Goal: Information Seeking & Learning: Check status

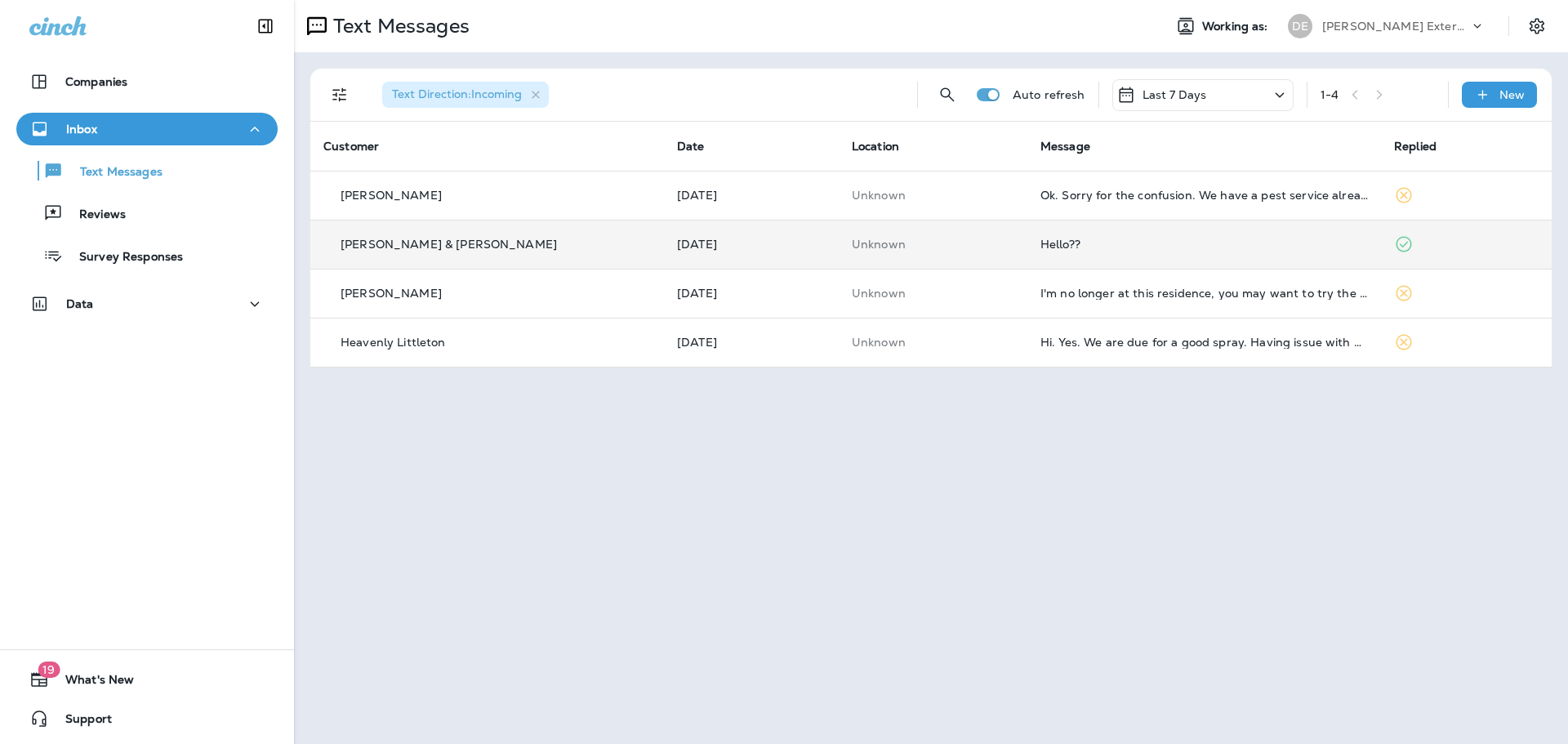
click at [509, 255] on td "[PERSON_NAME] & [PERSON_NAME]" at bounding box center [486, 244] width 353 height 49
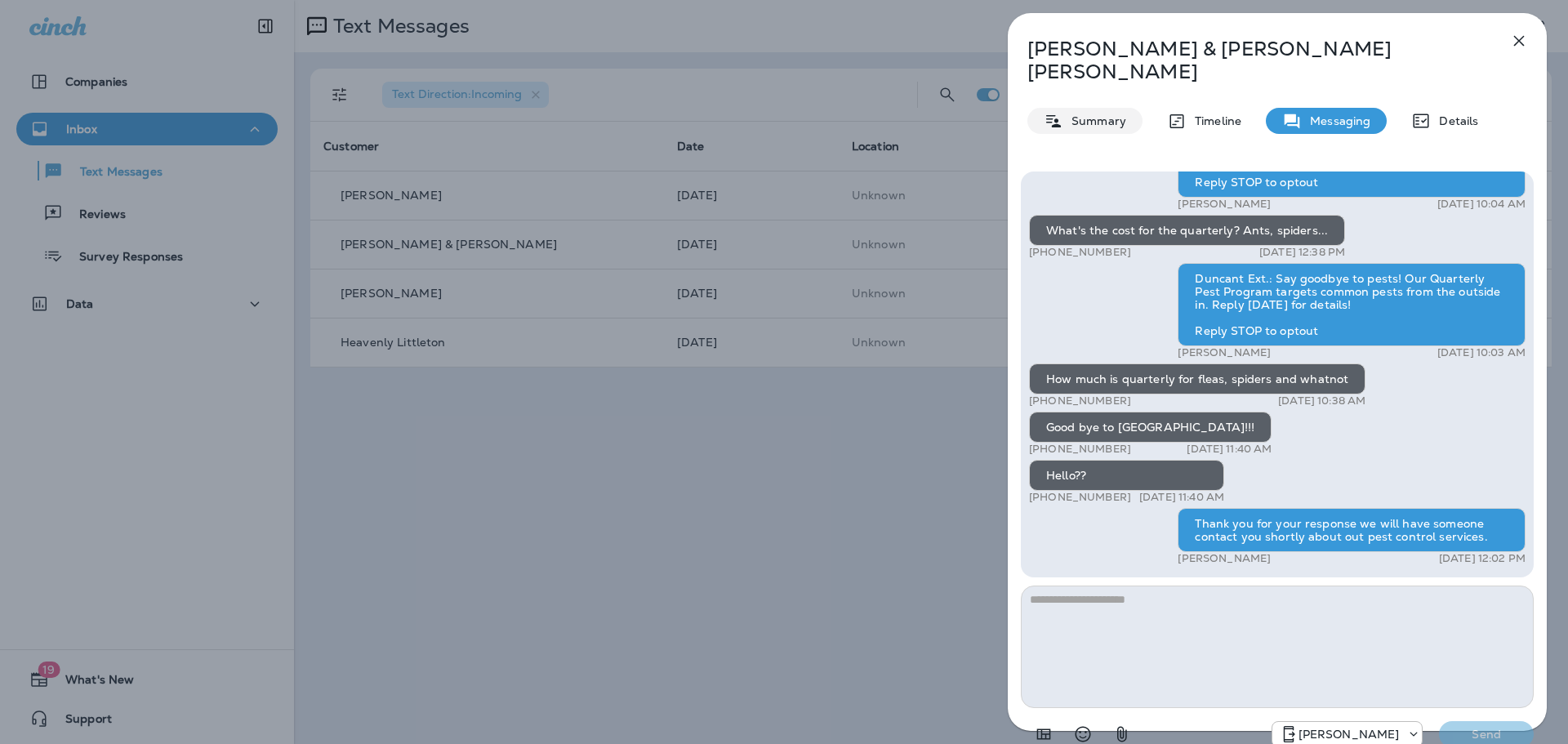
click at [1052, 111] on icon at bounding box center [1053, 121] width 20 height 21
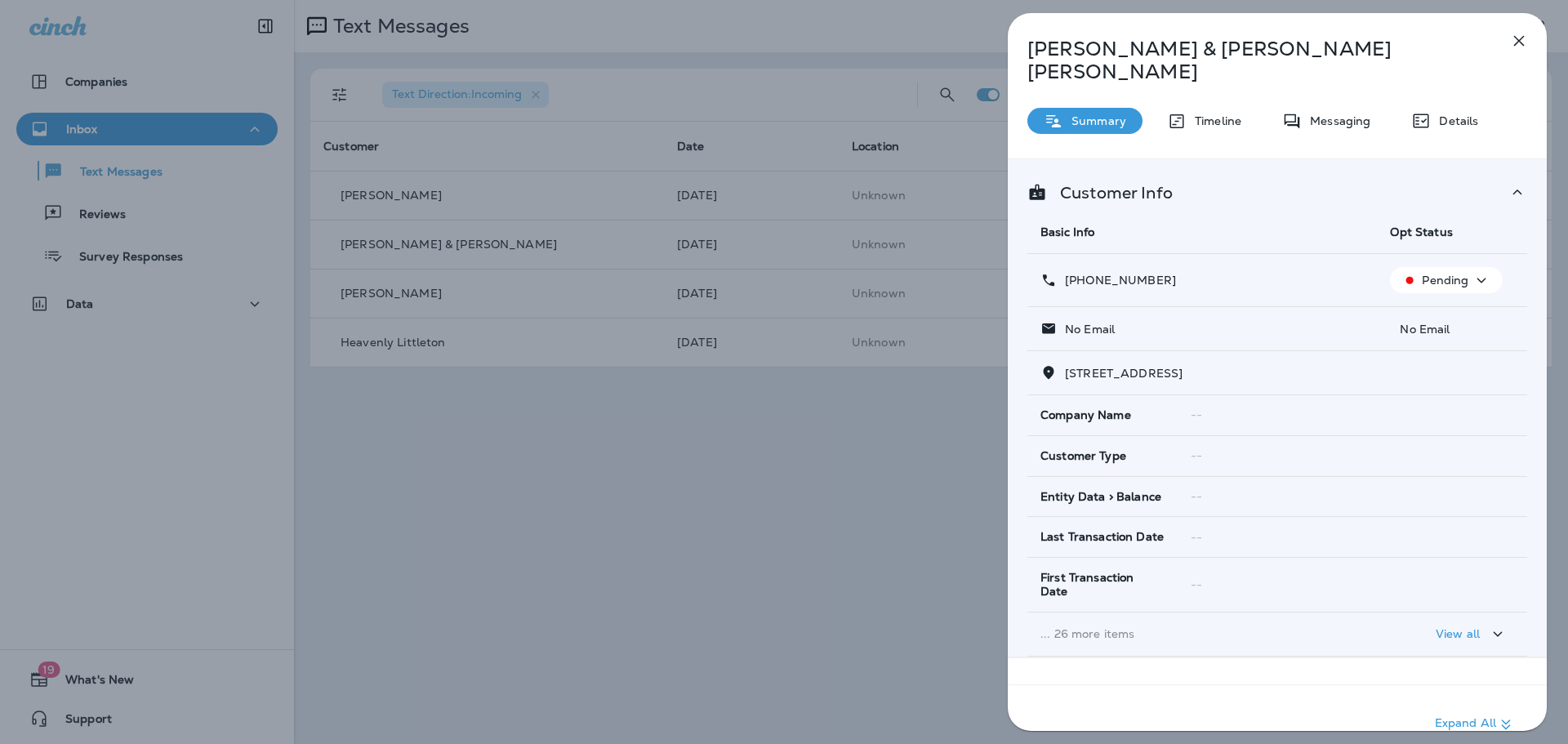
click at [1084, 627] on p "... 26 more items" at bounding box center [1202, 634] width 323 height 13
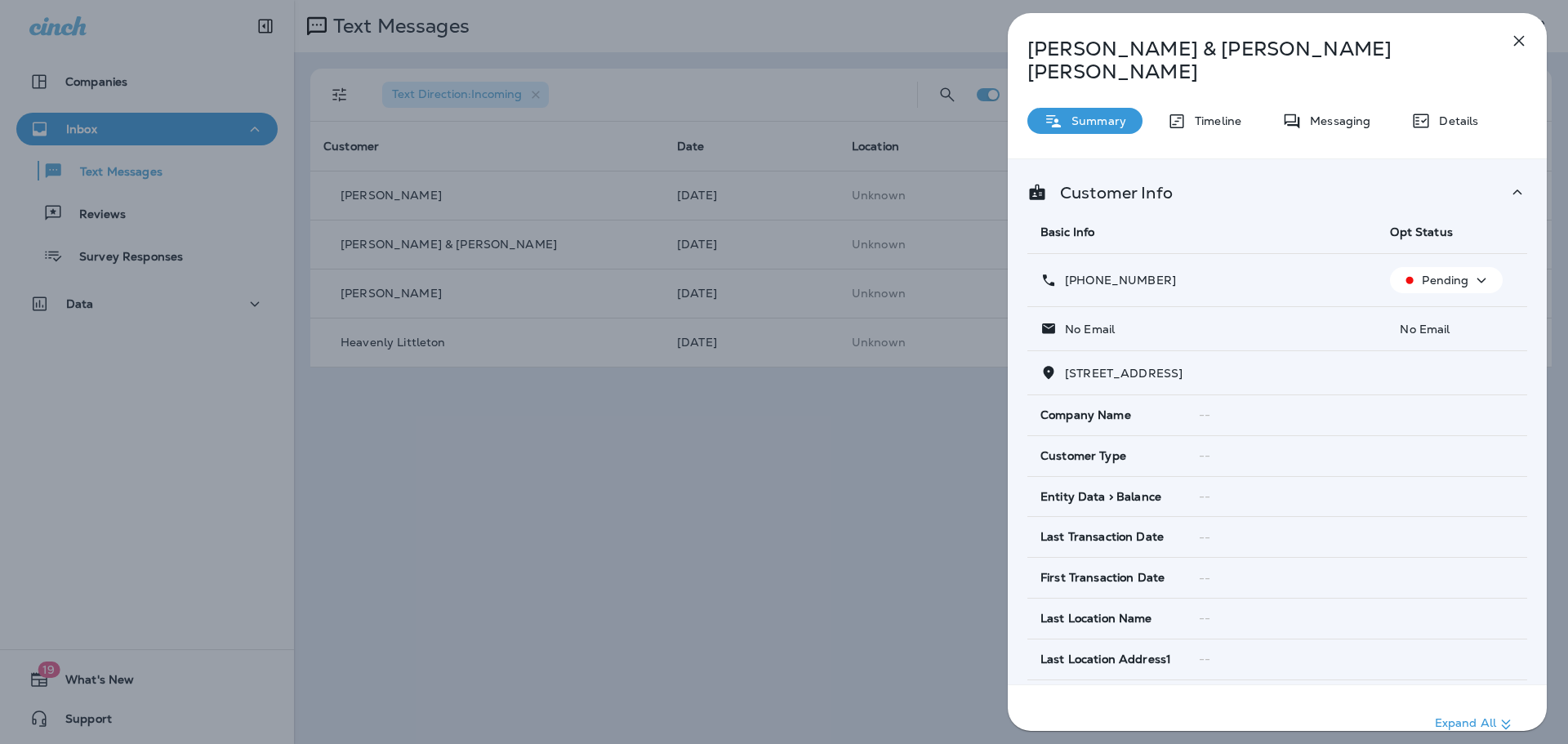
click at [1062, 111] on icon at bounding box center [1053, 121] width 20 height 21
drag, startPoint x: 1062, startPoint y: 94, endPoint x: 1109, endPoint y: 78, distance: 49.6
click at [1062, 111] on icon at bounding box center [1053, 121] width 20 height 21
click at [1516, 39] on icon "button" at bounding box center [1518, 40] width 10 height 10
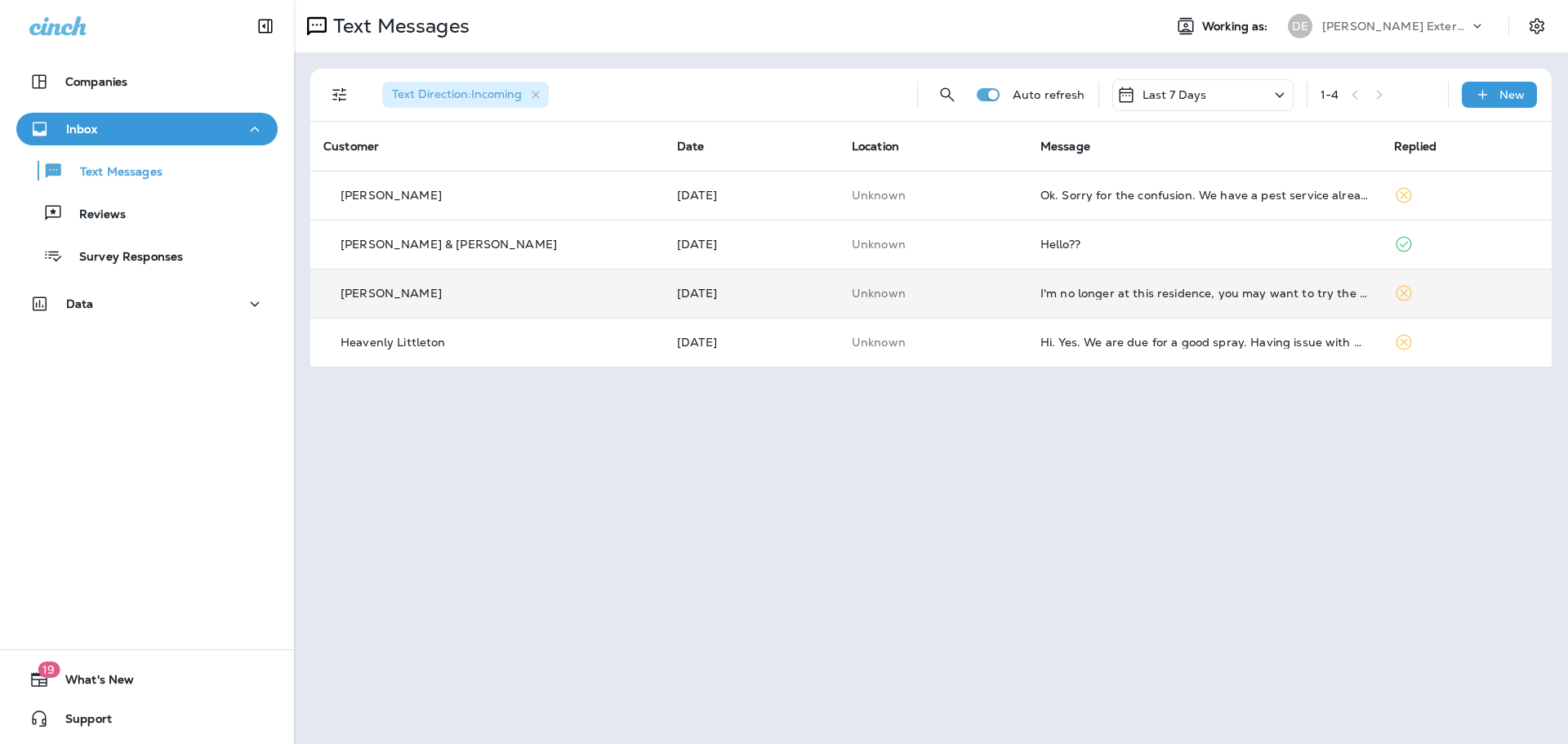
click at [1079, 298] on td "I'm no longer at this residence, you may want to try the new owners." at bounding box center [1204, 293] width 353 height 49
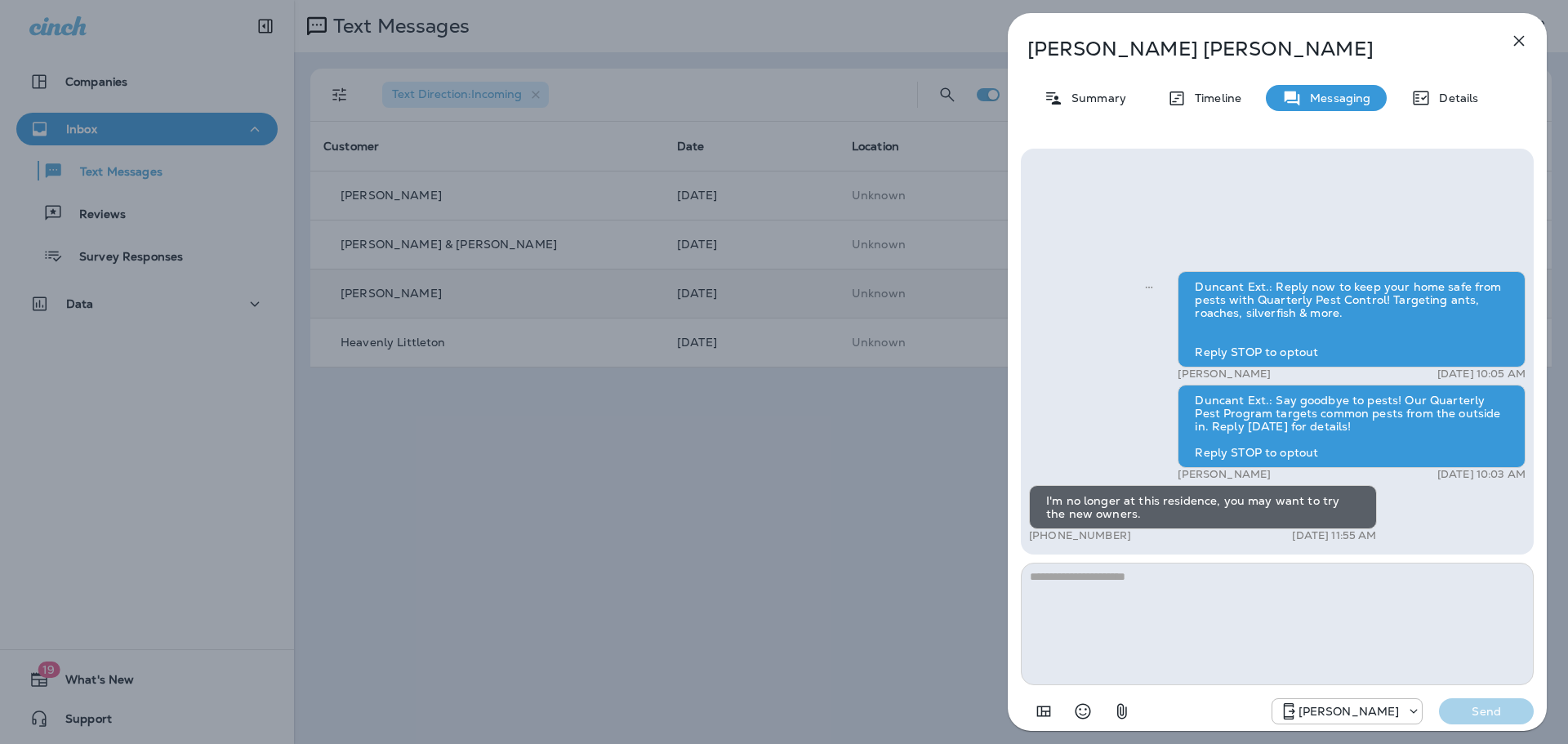
click at [919, 493] on div "[PERSON_NAME] Summary Timeline Messaging Details Duncant Ext.: Reply now to kee…" at bounding box center [784, 372] width 1568 height 744
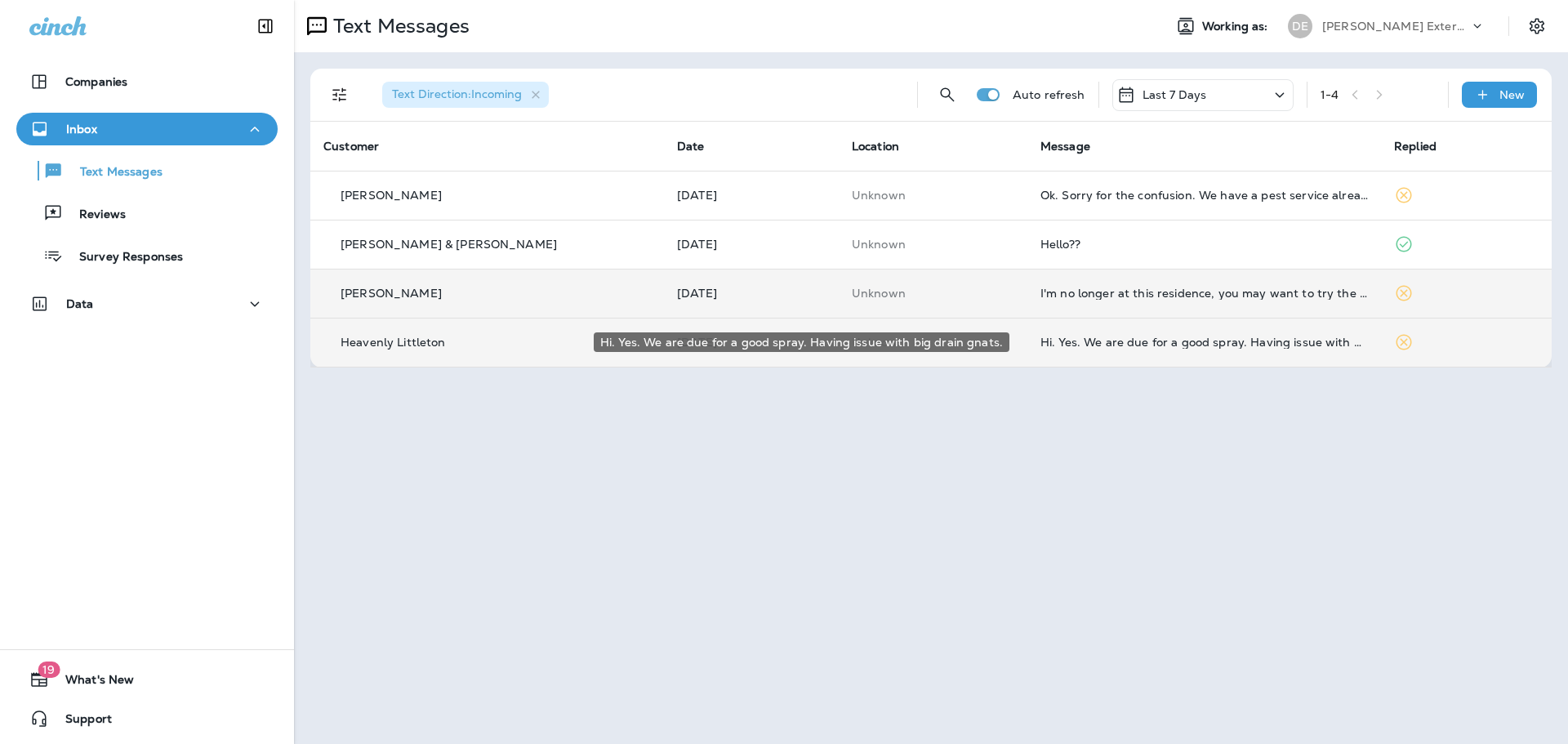
click at [1068, 347] on div "Hi. Yes. We are due for a good spray. Having issue with big drain gnats." at bounding box center [1204, 342] width 328 height 13
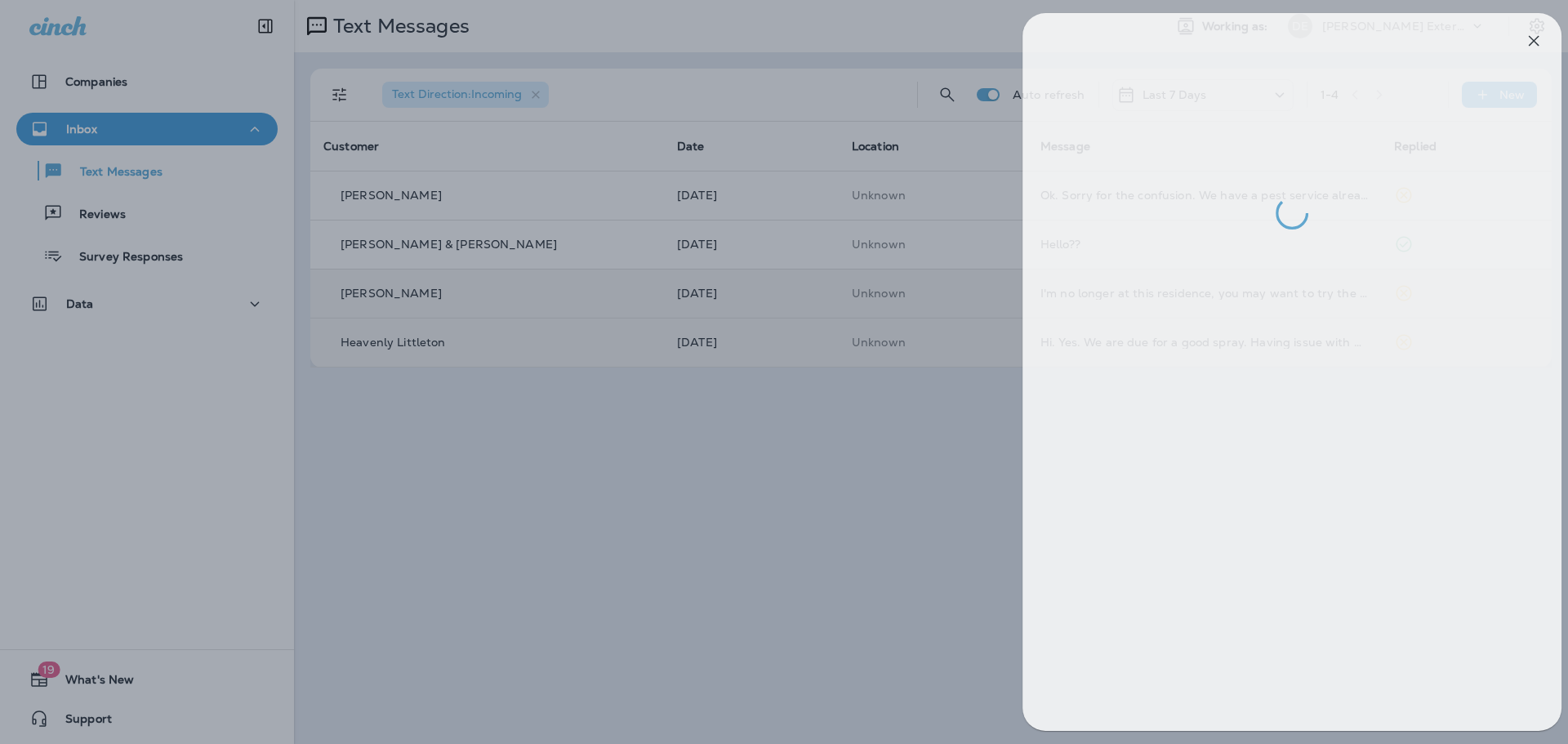
click at [755, 657] on div at bounding box center [799, 372] width 1568 height 744
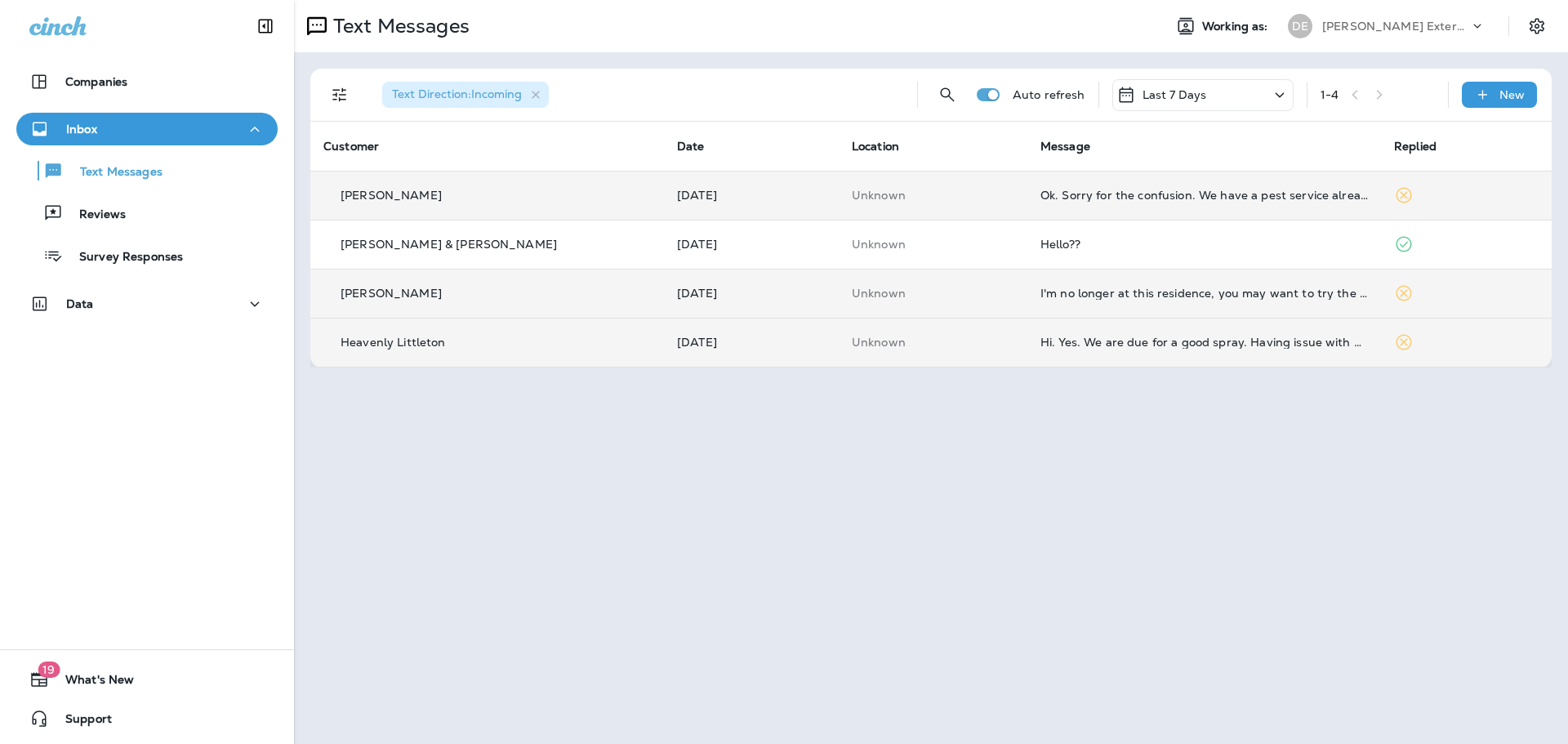
click at [1394, 195] on icon at bounding box center [1403, 195] width 20 height 20
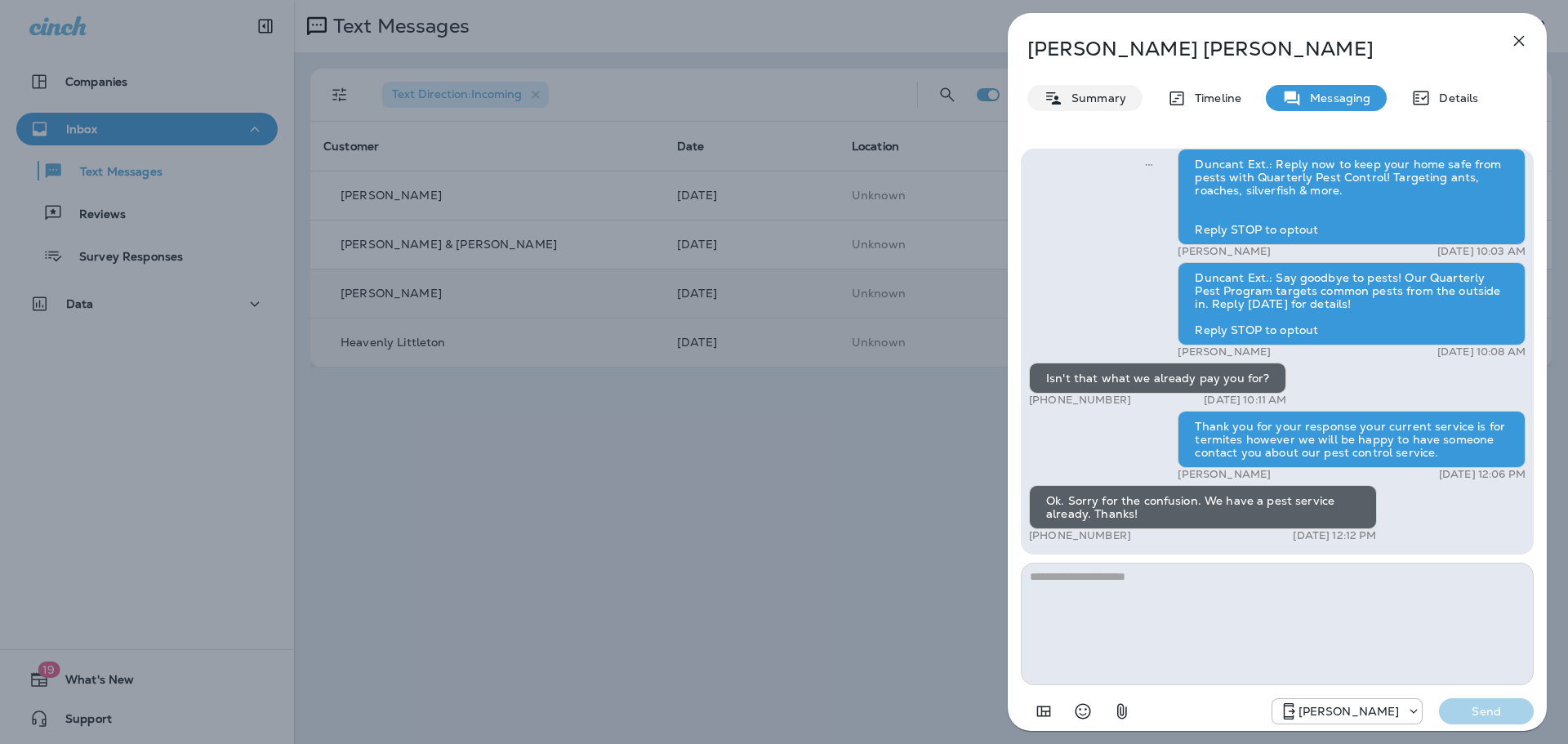
click at [1091, 102] on p "Summary" at bounding box center [1094, 98] width 63 height 13
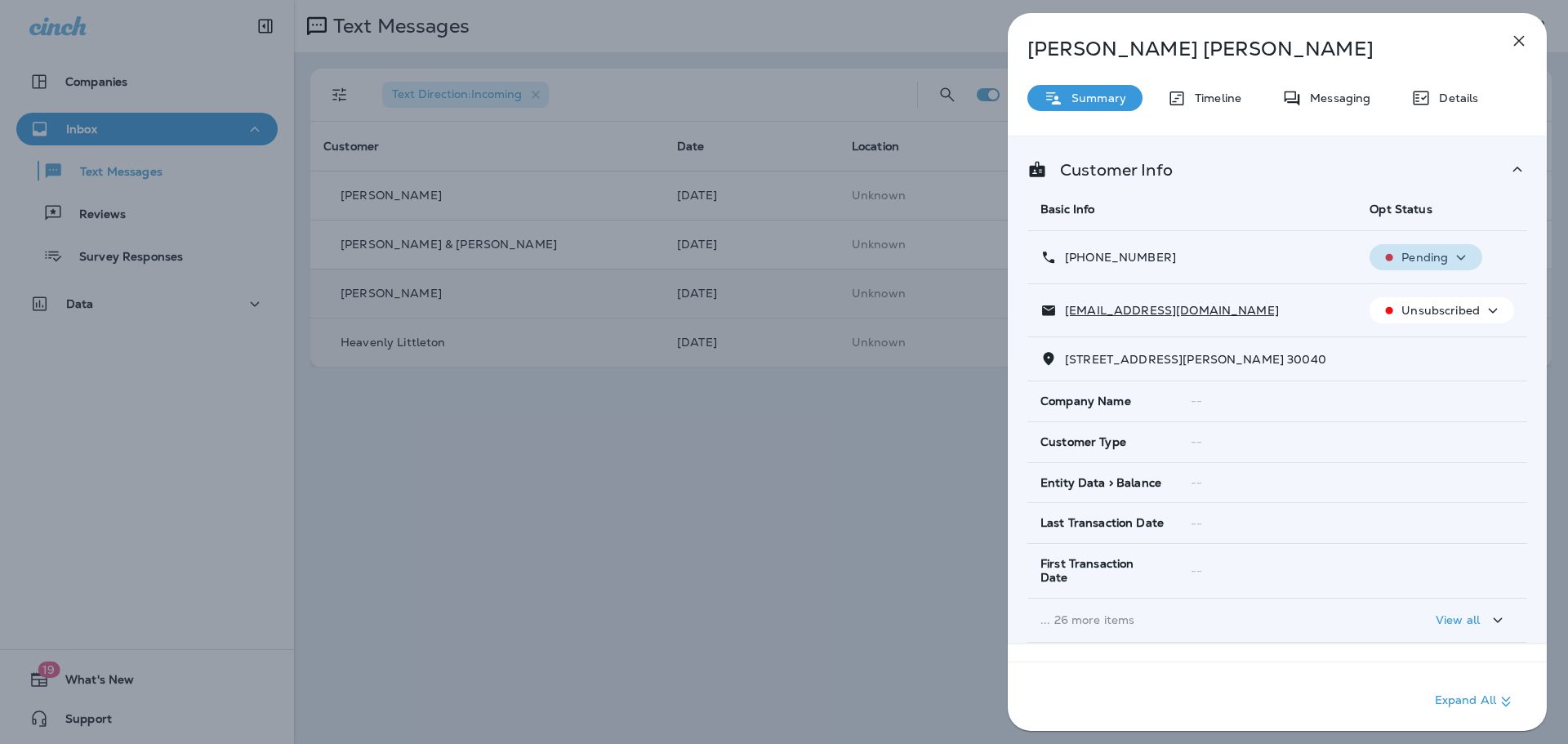
click at [1416, 259] on p "Pending" at bounding box center [1424, 257] width 46 height 13
click at [1496, 311] on div "Unsubscribed" at bounding box center [1442, 311] width 132 height 21
click at [1460, 258] on icon "button" at bounding box center [1461, 258] width 20 height 21
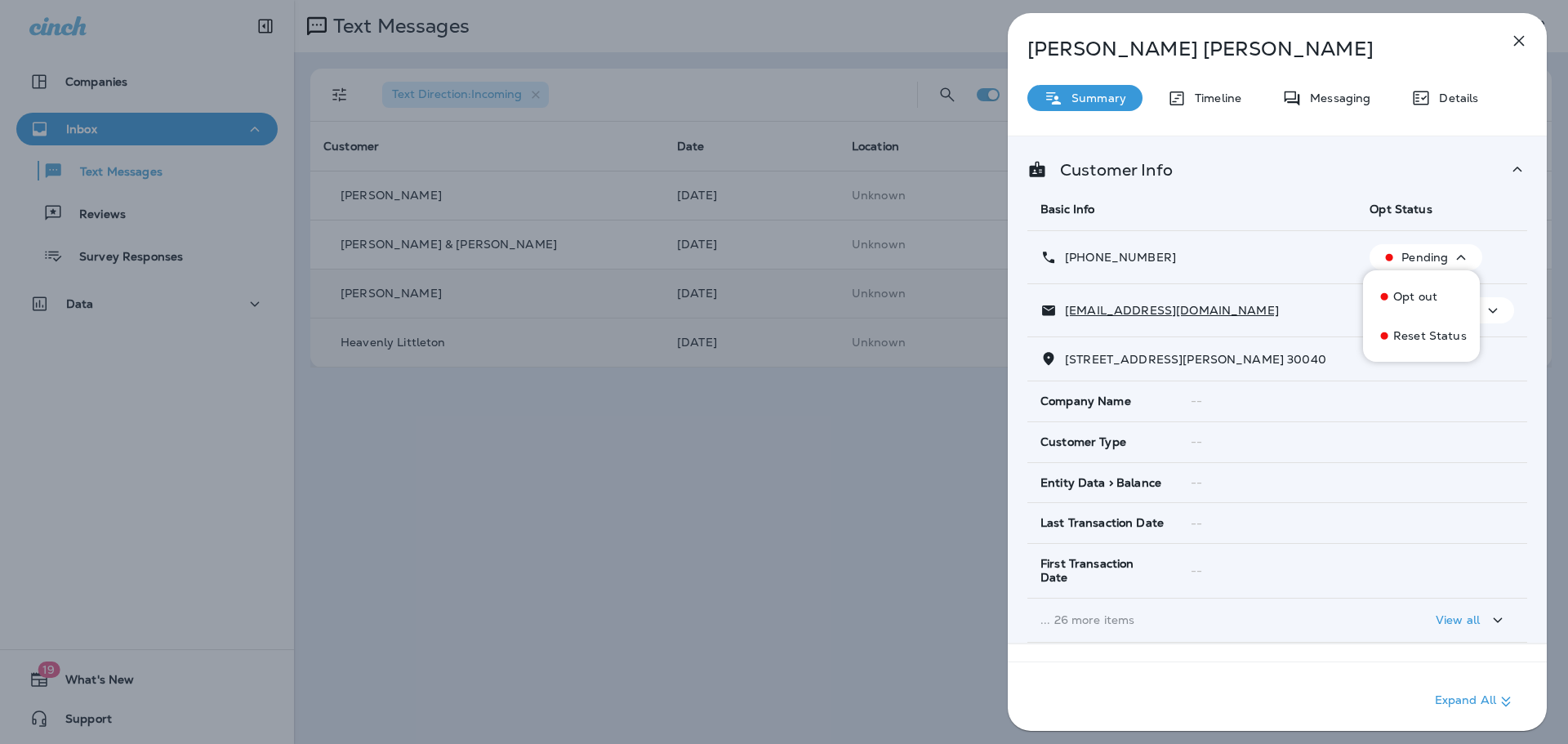
click at [1324, 280] on td "[PHONE_NUMBER]" at bounding box center [1191, 257] width 329 height 53
click at [1508, 41] on button "button" at bounding box center [1518, 40] width 33 height 33
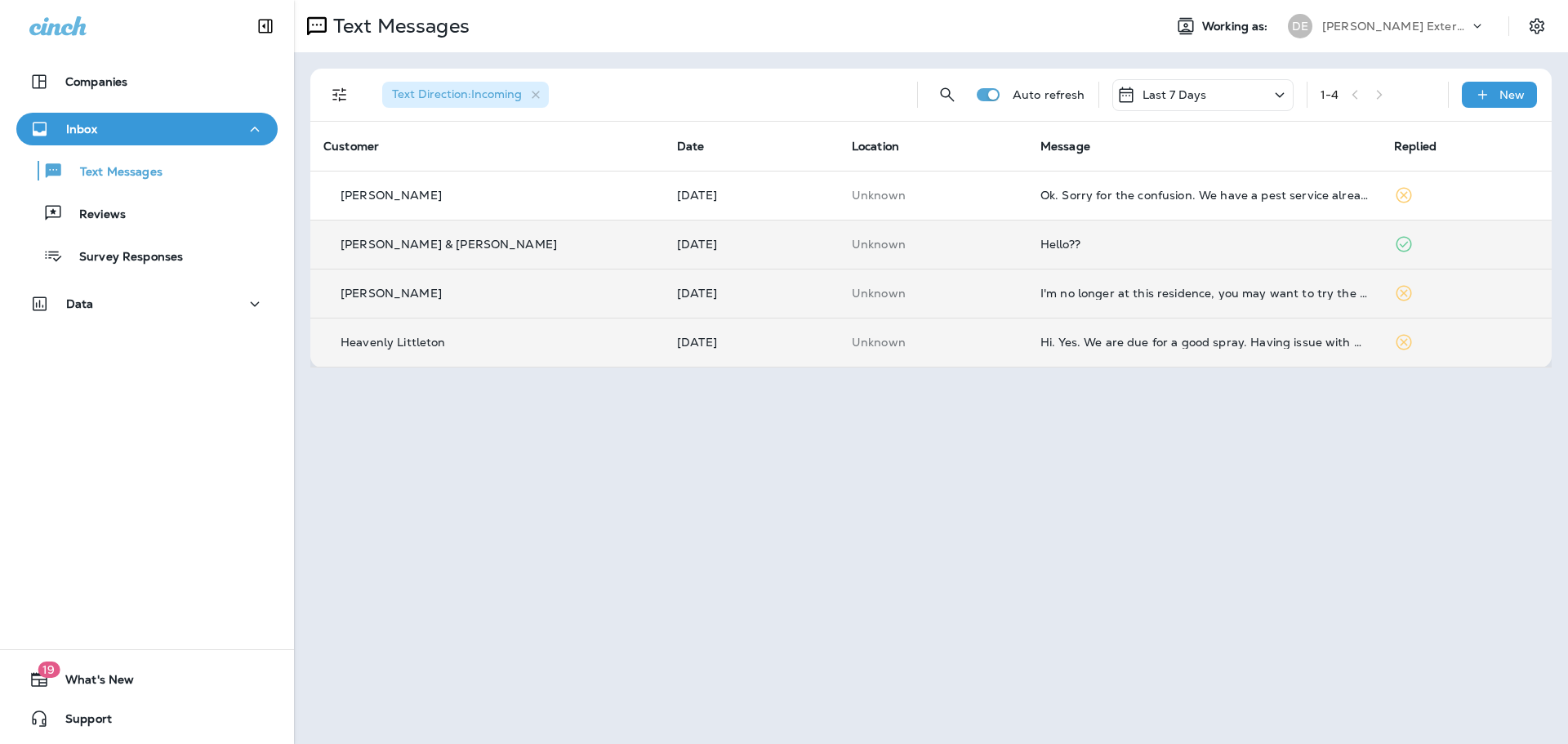
click at [1394, 249] on icon at bounding box center [1403, 244] width 20 height 20
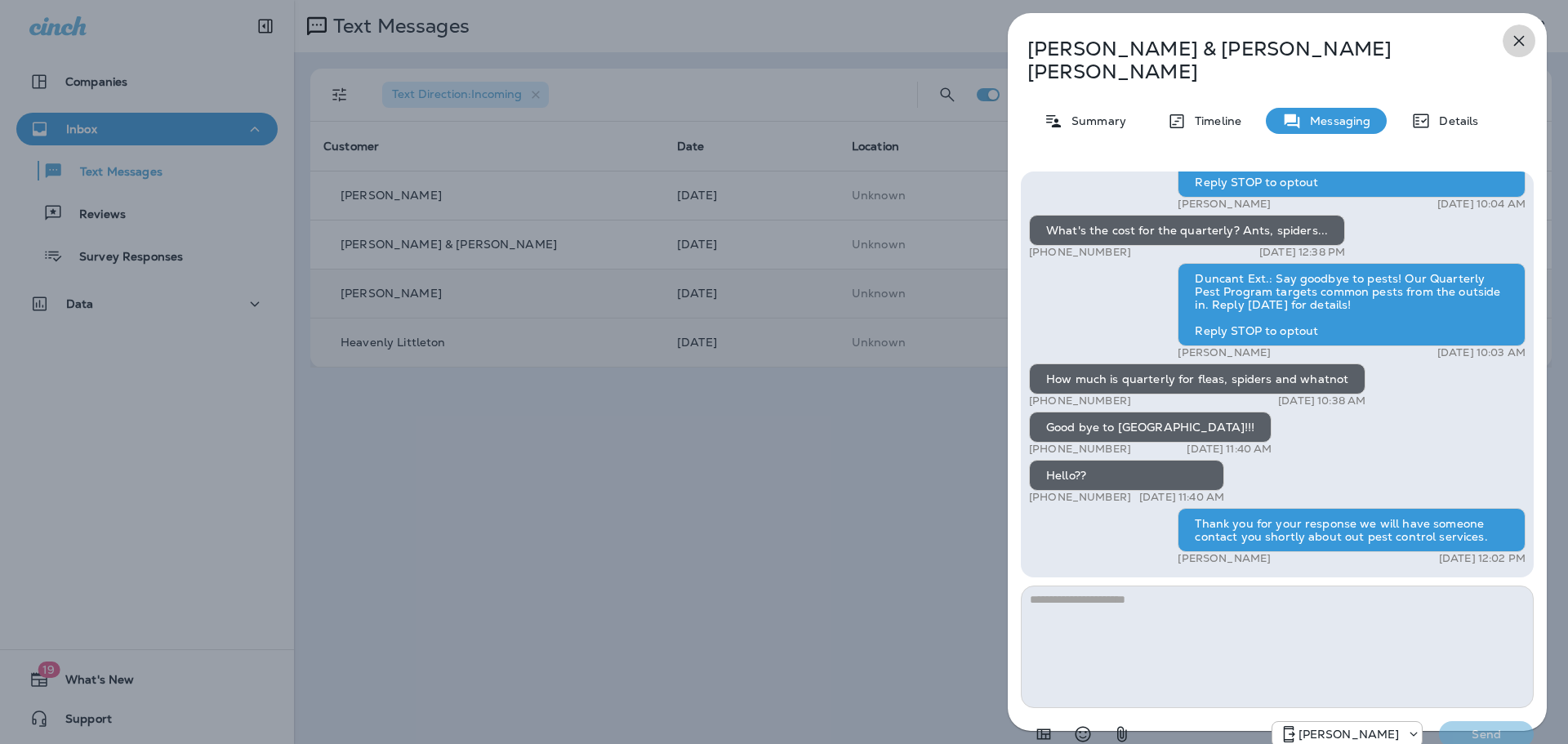
click at [1518, 42] on icon "button" at bounding box center [1518, 40] width 20 height 20
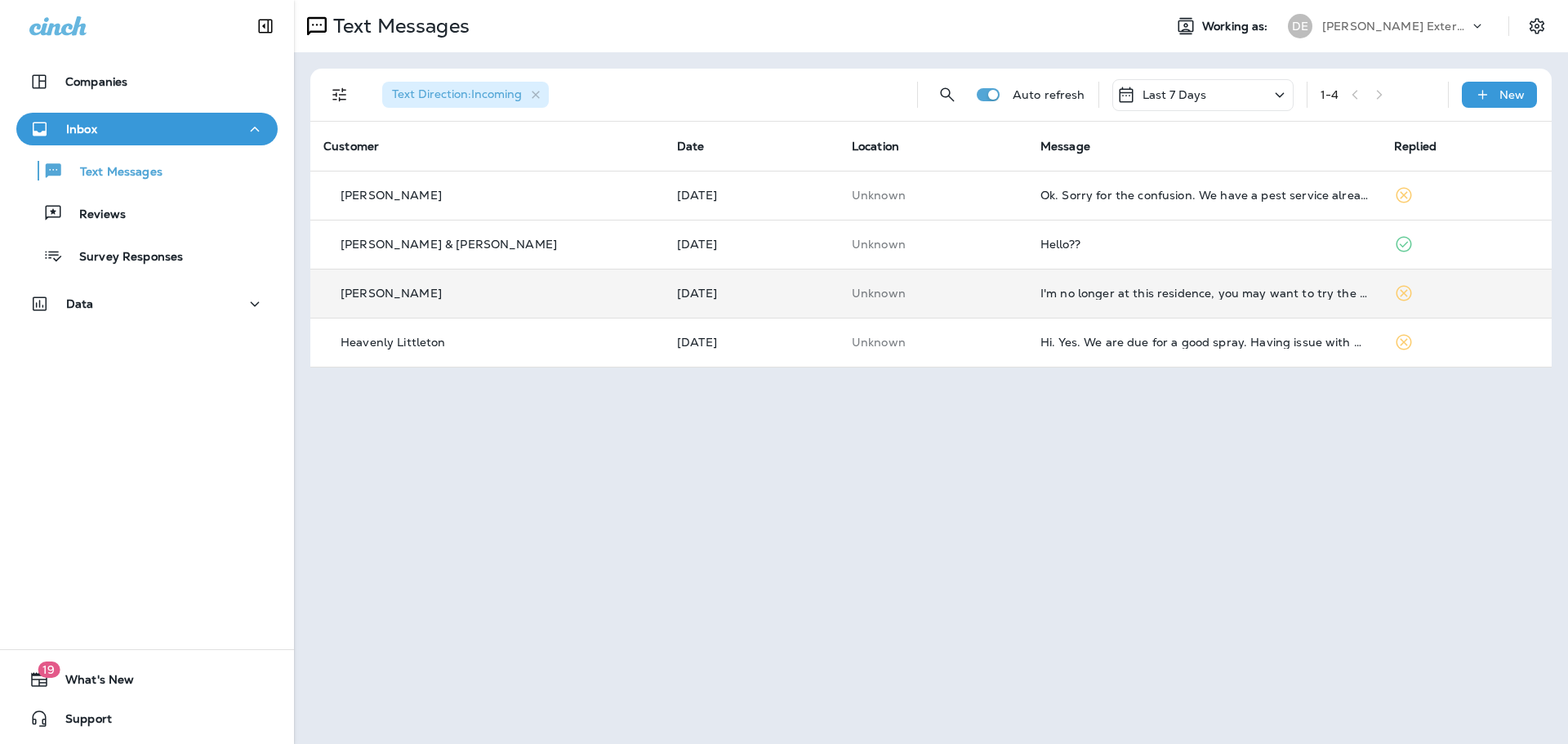
drag, startPoint x: 1050, startPoint y: 336, endPoint x: 869, endPoint y: 510, distance: 251.1
click at [869, 510] on div "Text Messages Working as: [PERSON_NAME] Exterminating Text Direction : Incoming…" at bounding box center [930, 372] width 1274 height 744
